Goal: Task Accomplishment & Management: Complete application form

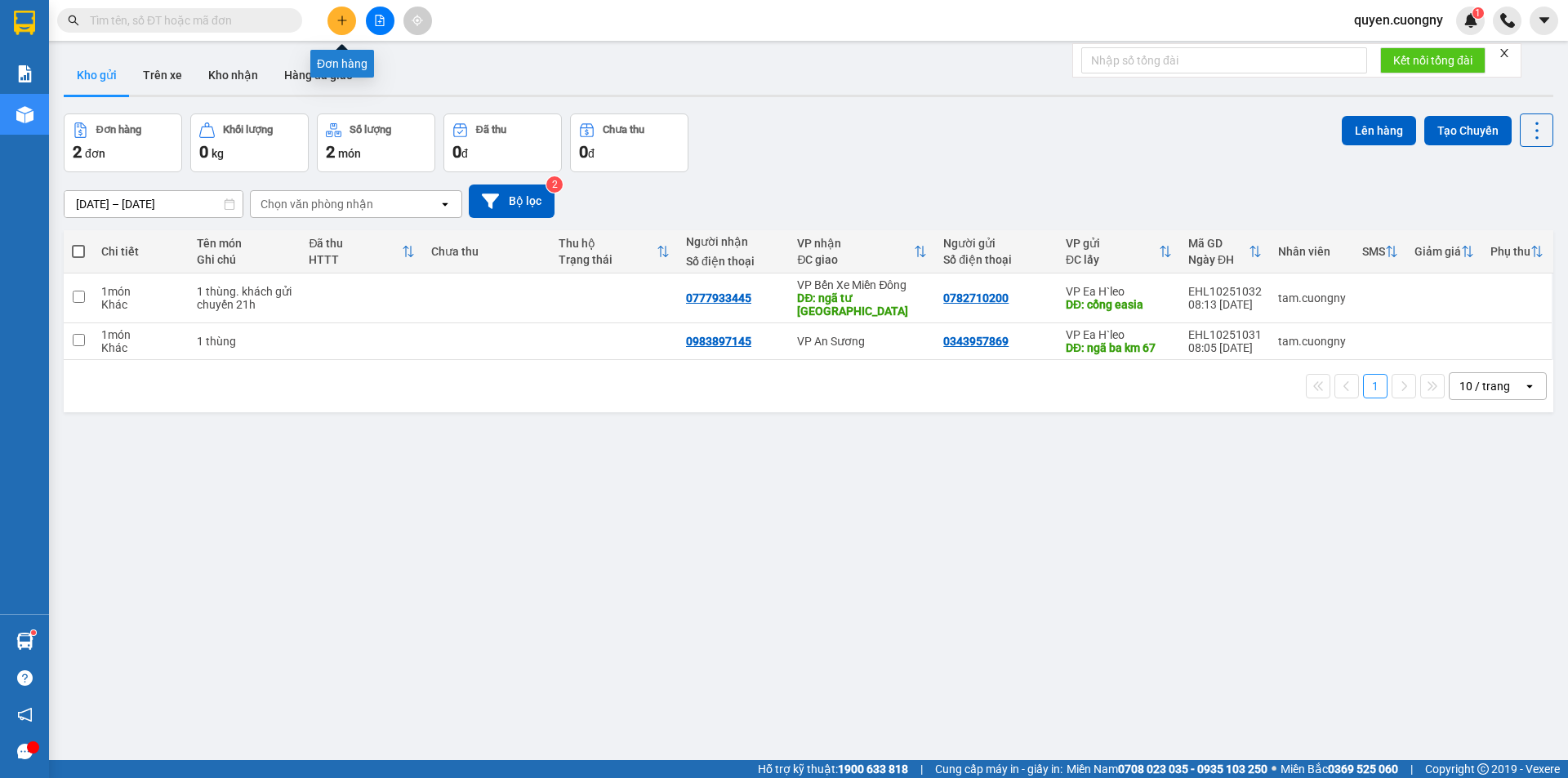
click at [329, 19] on button at bounding box center [342, 21] width 29 height 29
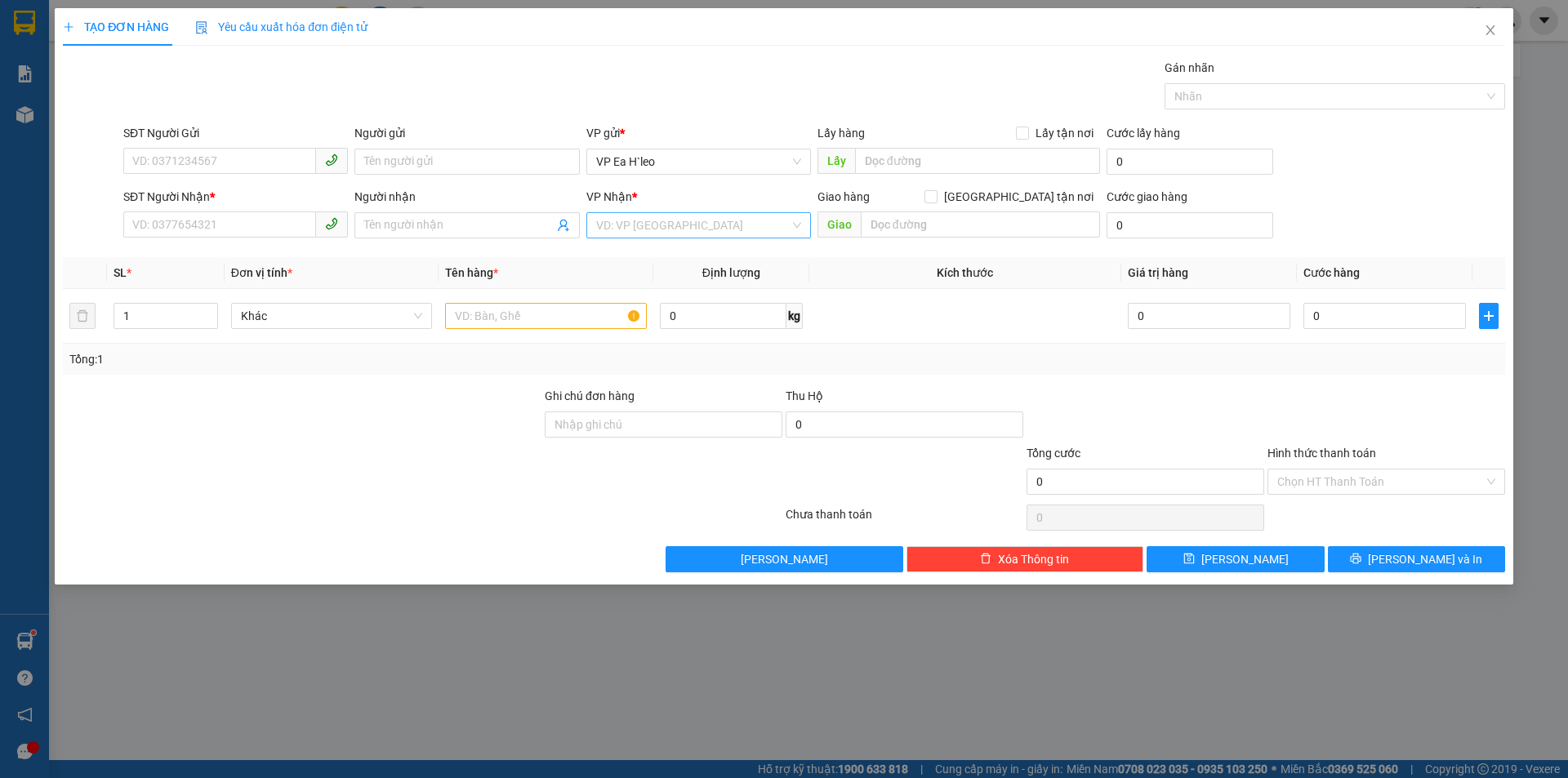
click at [675, 220] on input "search" at bounding box center [693, 225] width 193 height 24
click at [685, 286] on div "VP Bến Xe Miền Đông" at bounding box center [699, 284] width 205 height 18
click at [535, 307] on input "text" at bounding box center [546, 316] width 202 height 26
type input "1 bao"
click at [255, 224] on input "SĐT Người Nhận *" at bounding box center [220, 224] width 193 height 26
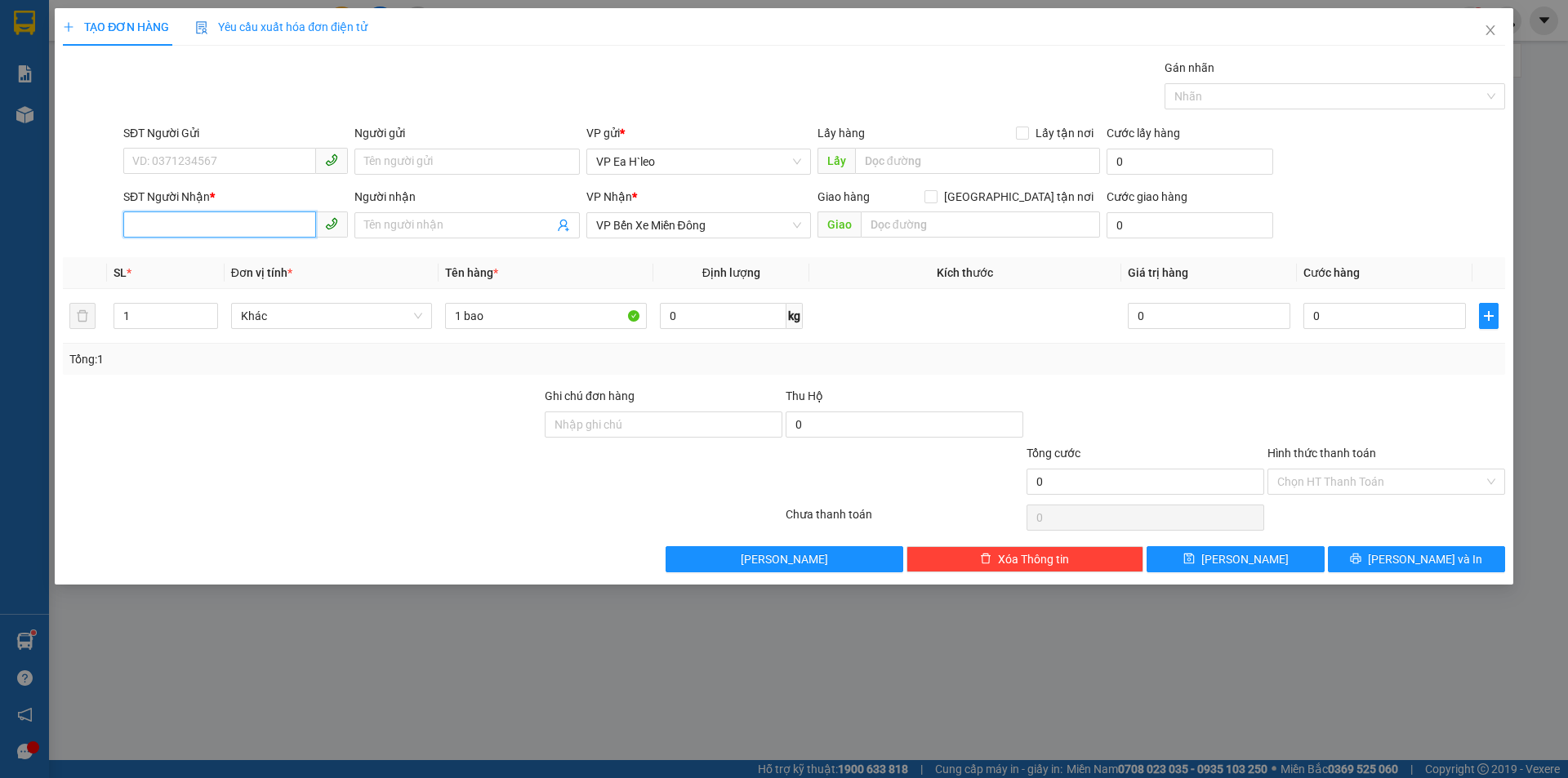
click at [255, 224] on input "SĐT Người Nhận *" at bounding box center [220, 224] width 193 height 26
type input "0817026575"
click at [254, 258] on div "0817026575 - An" at bounding box center [236, 258] width 205 height 18
type input "An"
type input "0817026575"
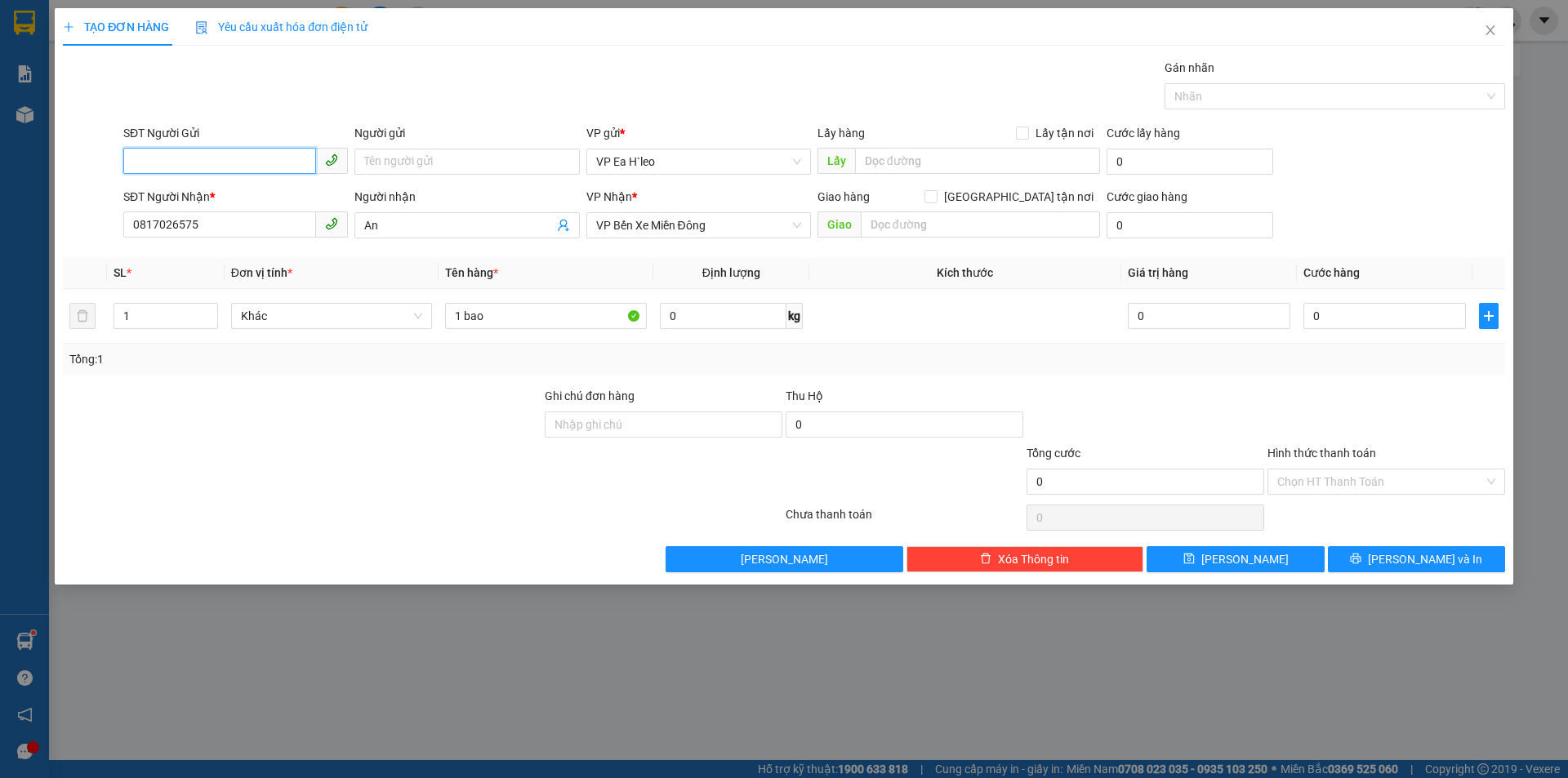
click at [248, 162] on input "SĐT Người Gửi" at bounding box center [220, 160] width 193 height 26
type input "0337544363"
click at [1379, 313] on input "0" at bounding box center [1385, 316] width 162 height 26
click at [553, 315] on input "1 bao" at bounding box center [546, 316] width 202 height 26
click at [1355, 315] on input "0" at bounding box center [1385, 316] width 162 height 26
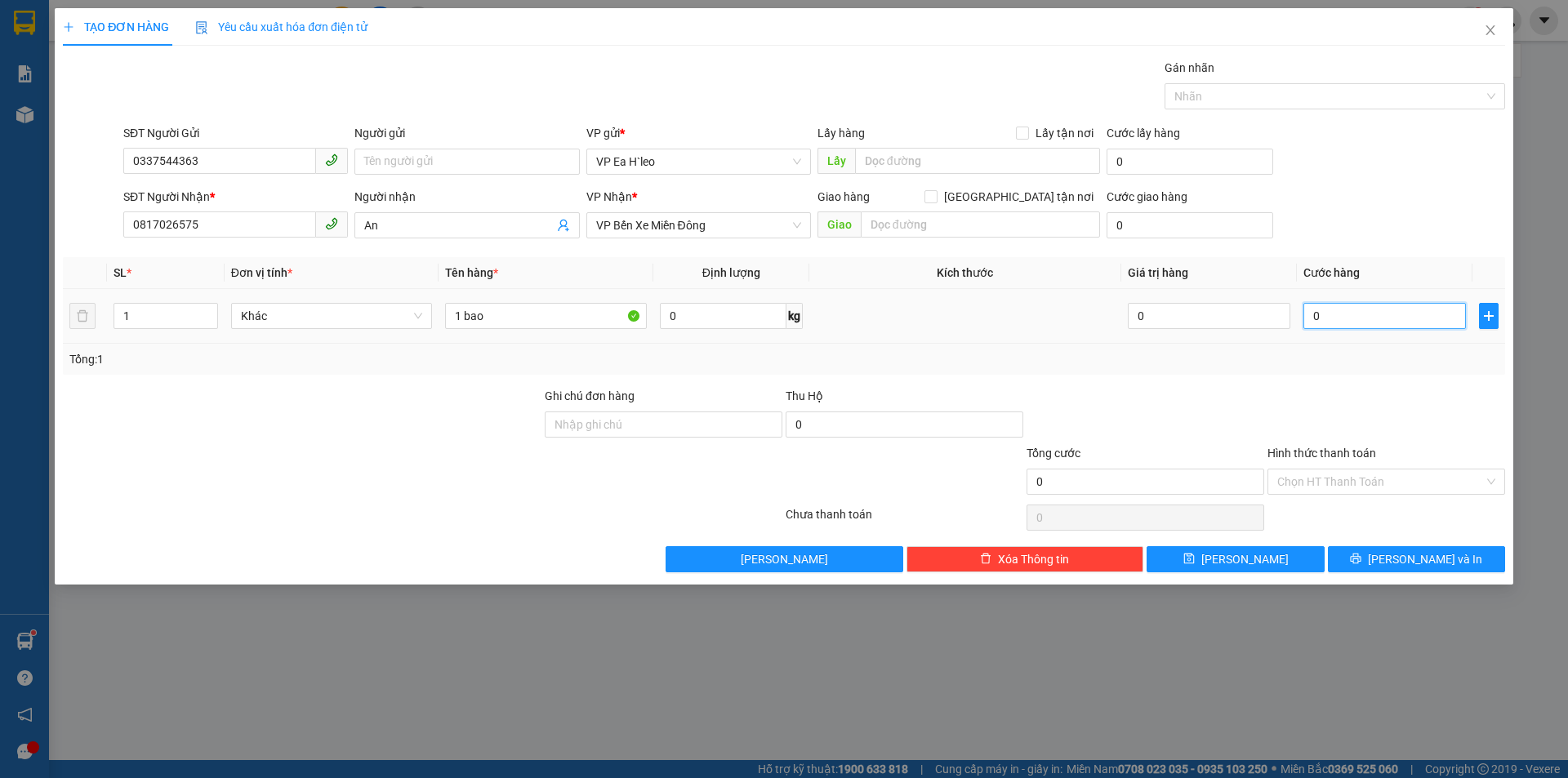
click at [1391, 310] on input "0" at bounding box center [1385, 316] width 162 height 26
type input "1"
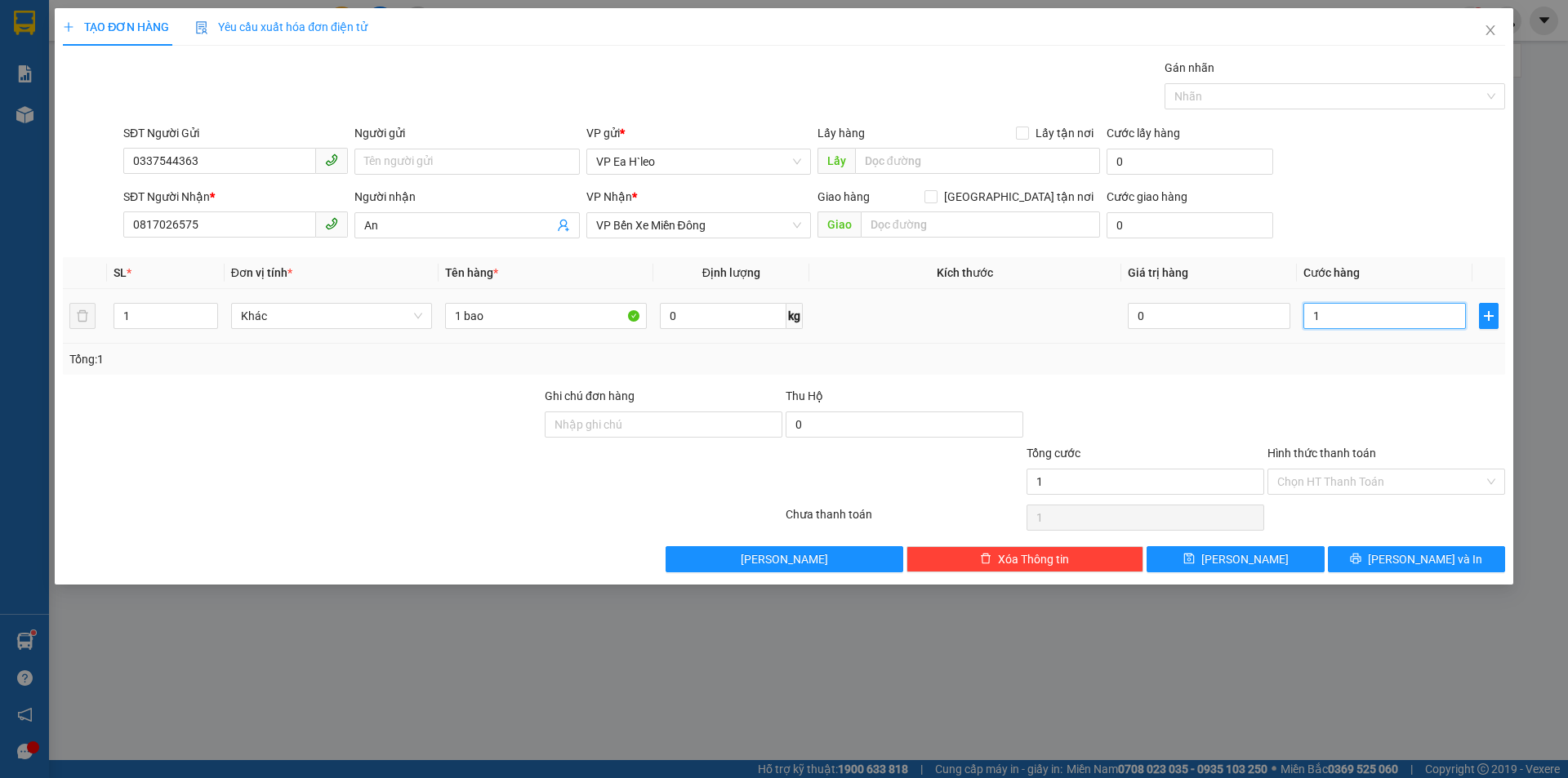
type input "10"
type input "100"
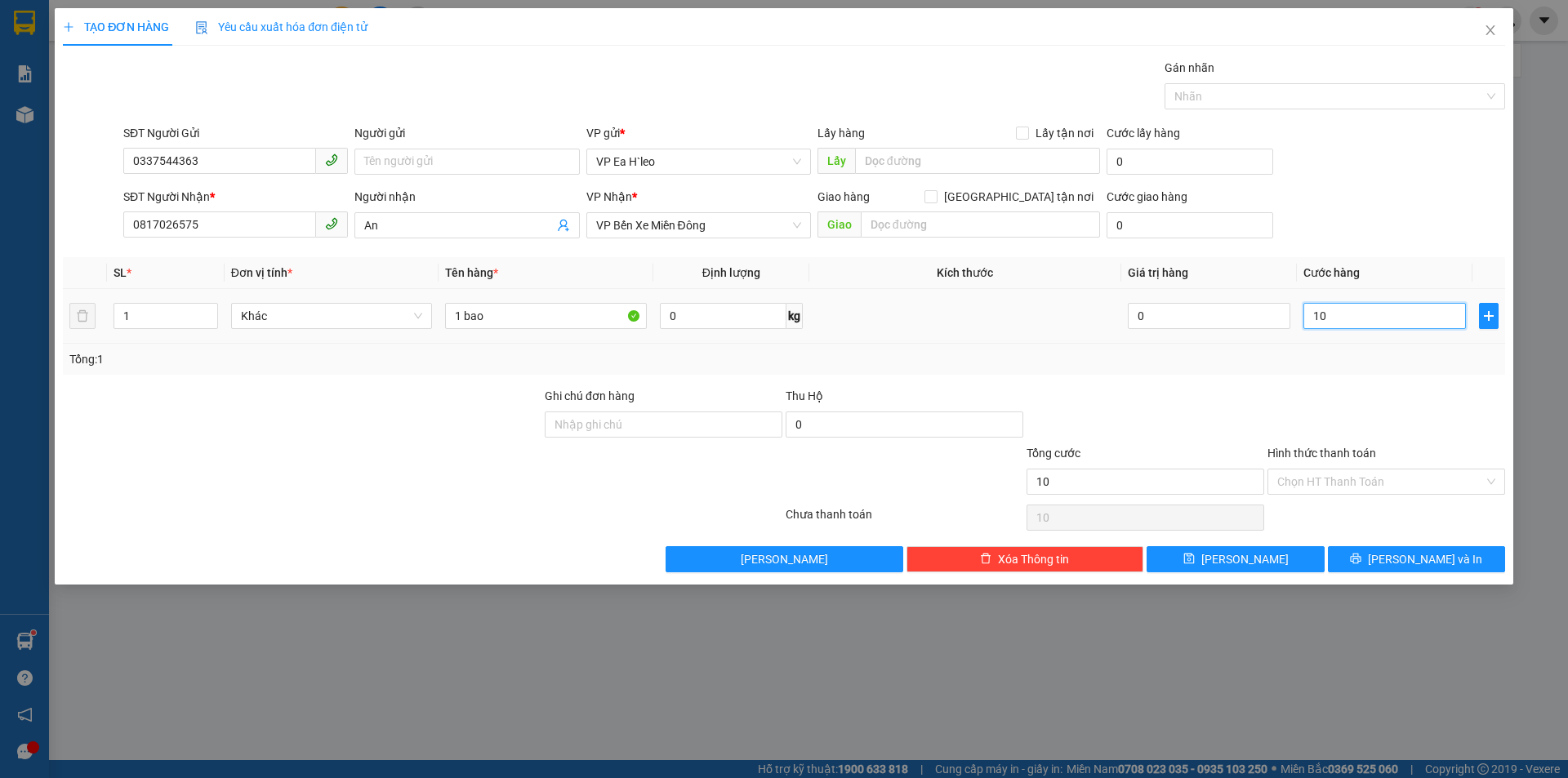
type input "100"
type input "1.000"
type input "10.000"
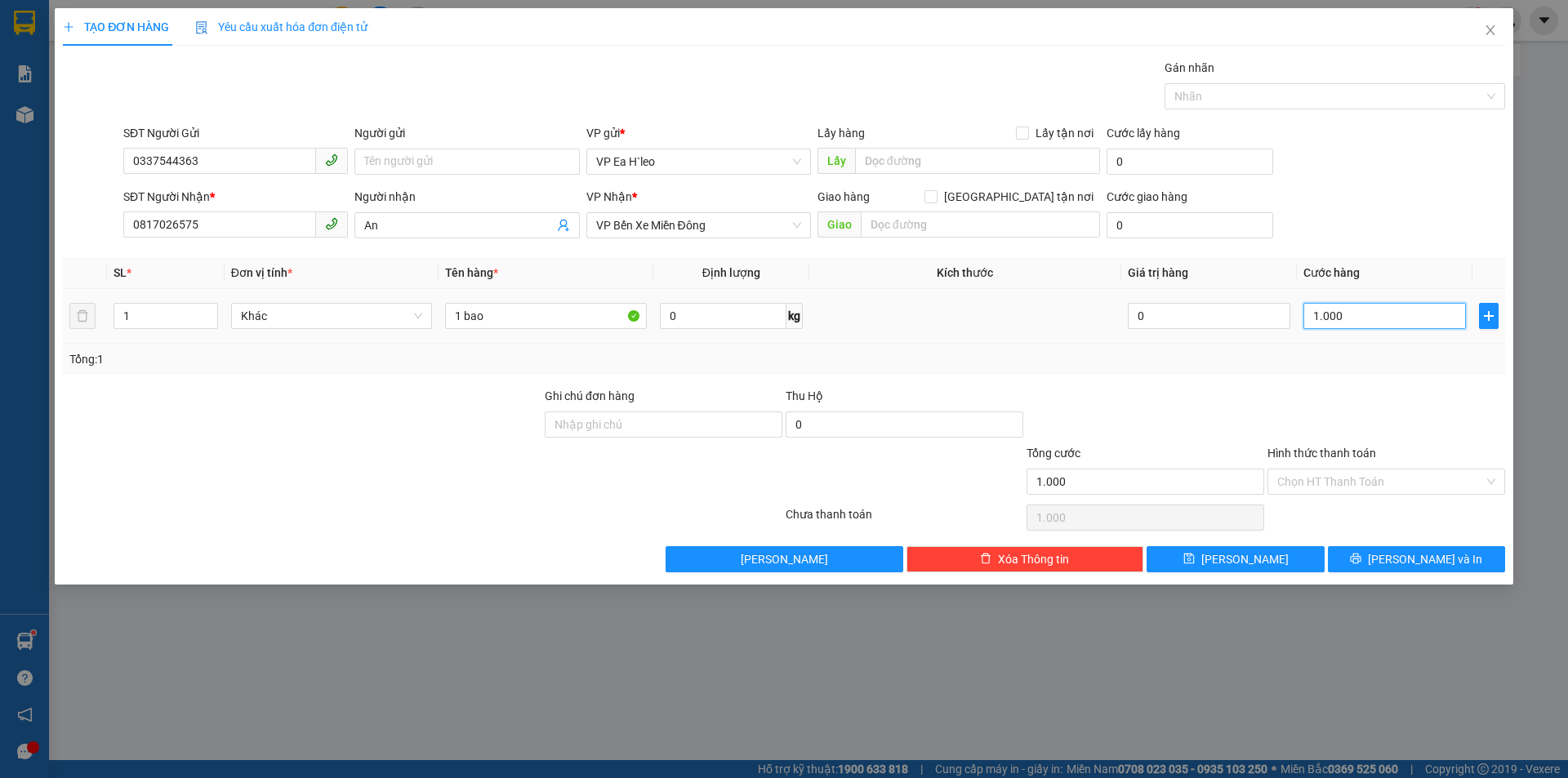
type input "10.000"
type input "100.000"
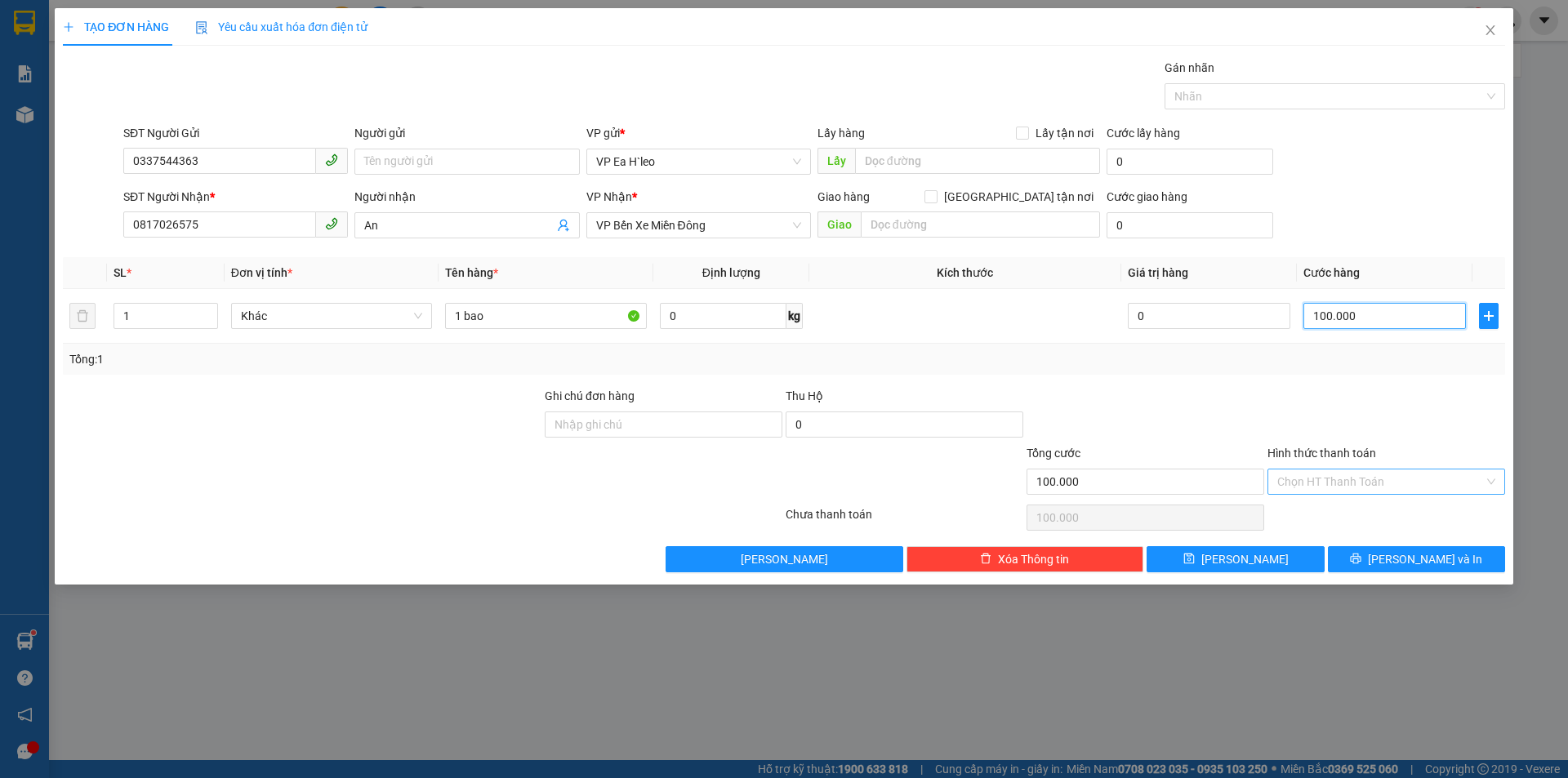
type input "100.000"
click at [1368, 481] on input "Hình thức thanh toán" at bounding box center [1380, 481] width 207 height 24
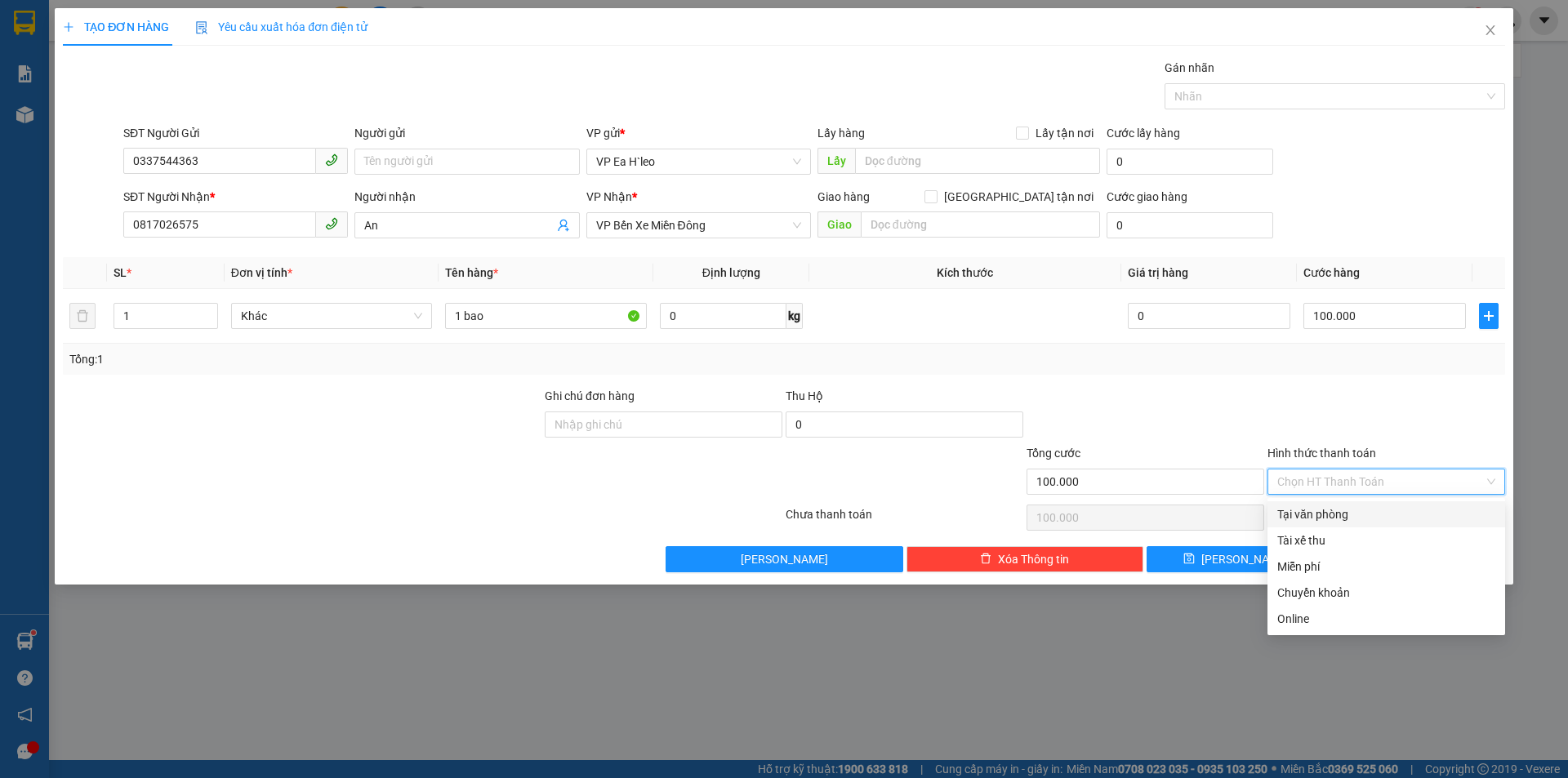
click at [1340, 511] on div "Tại văn phòng" at bounding box center [1386, 514] width 218 height 18
type input "0"
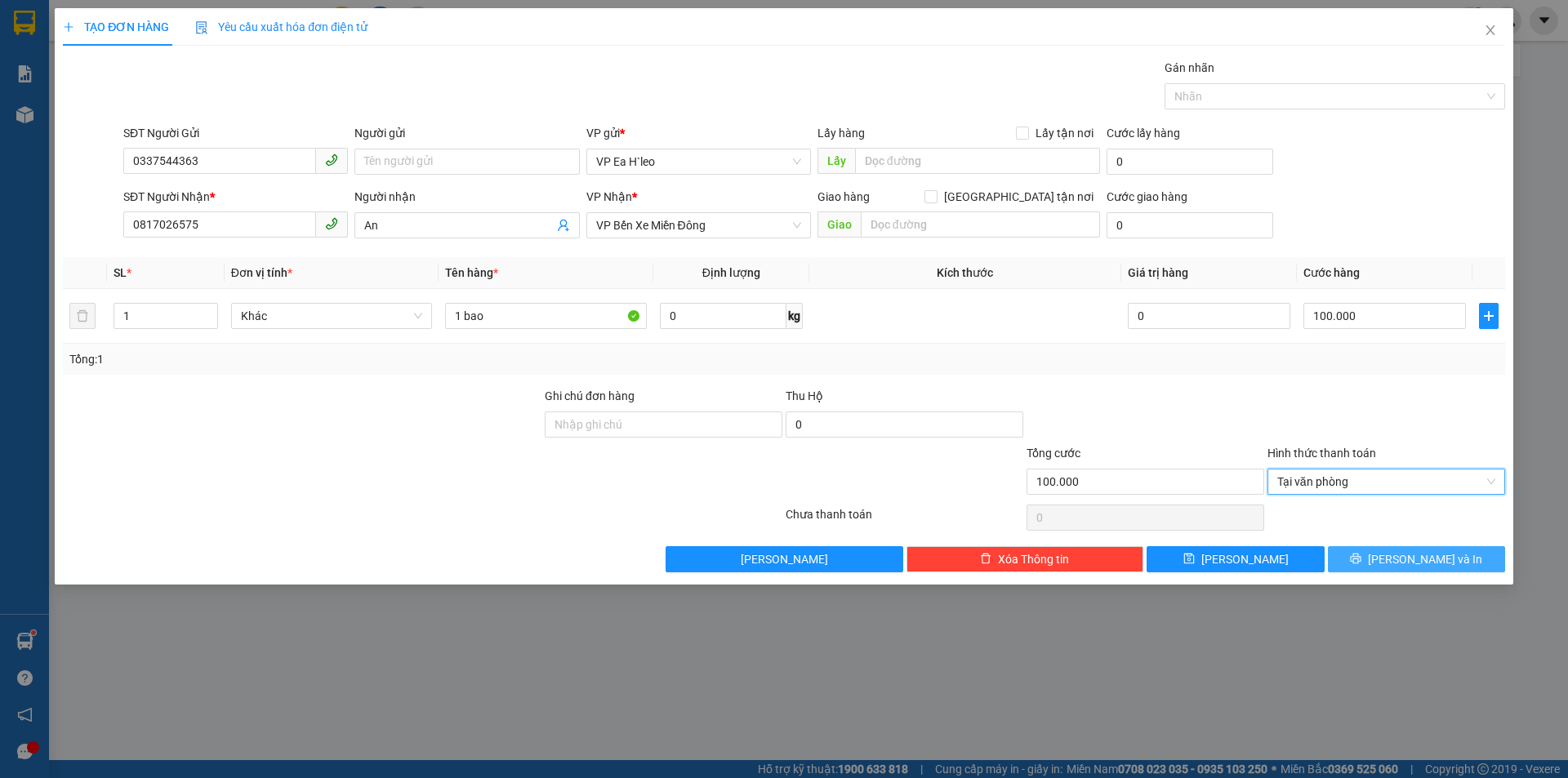
click at [1377, 554] on button "[PERSON_NAME] và In" at bounding box center [1417, 559] width 177 height 26
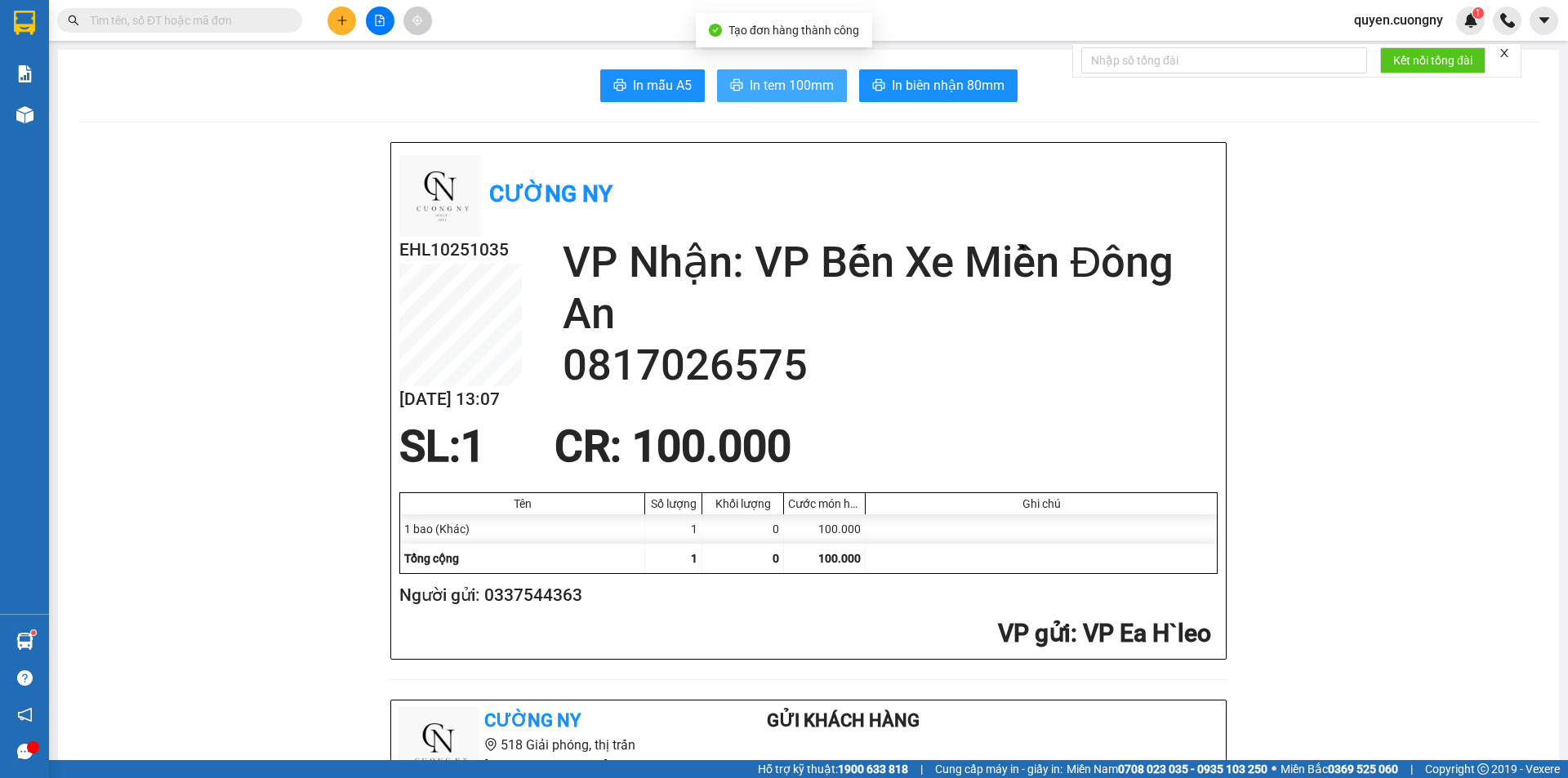
click at [768, 90] on span "In tem 100mm" at bounding box center [792, 85] width 84 height 20
